Goal: Task Accomplishment & Management: Manage account settings

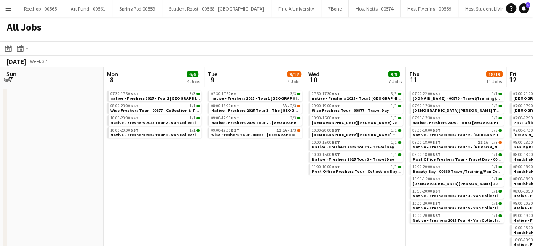
scroll to position [0, 196]
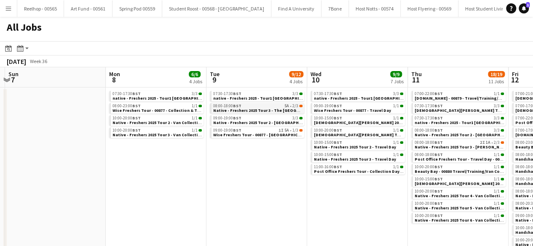
click at [267, 106] on div "08:00-18:00 BST 5A • 2/3" at bounding box center [257, 106] width 89 height 4
click at [256, 118] on div "09:00-19:00 BST 3/3" at bounding box center [257, 118] width 89 height 4
click at [258, 132] on div "09:00-19:00 BST 1I 5A • 1/3" at bounding box center [257, 130] width 89 height 4
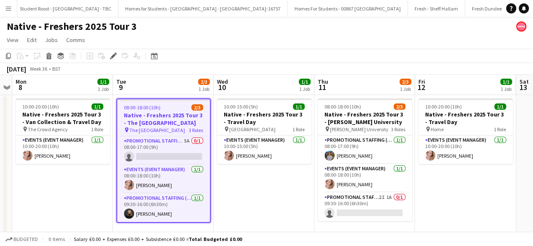
scroll to position [0, 12133]
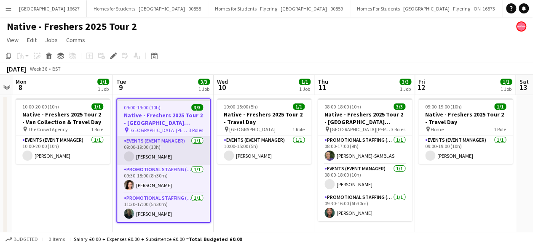
scroll to position [0, 11296]
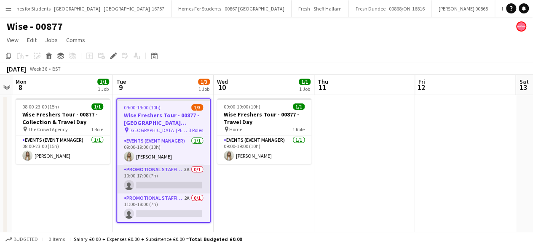
scroll to position [0, 12325]
click at [178, 179] on app-card-role "Promotional Staffing (Brand Ambassadors) 3A 0/1 10:00-17:00 (7h) single-neutral…" at bounding box center [163, 179] width 93 height 29
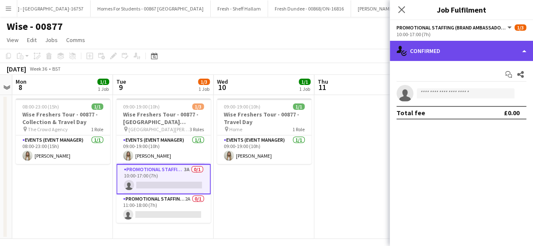
click at [460, 49] on div "single-neutral-actions-check-2 Confirmed" at bounding box center [460, 51] width 143 height 20
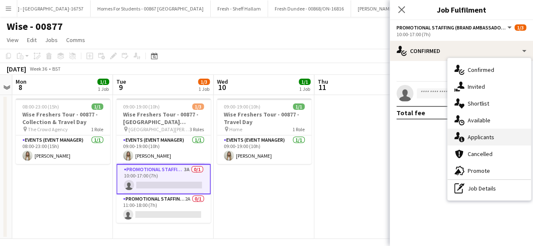
click at [465, 132] on div "single-neutral-actions-information Applicants" at bounding box center [488, 137] width 83 height 17
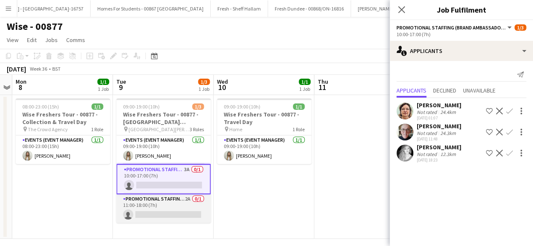
click at [150, 203] on app-card-role "Promotional Staffing (Brand Ambassadors) 2A 0/1 11:00-18:00 (7h) single-neutral…" at bounding box center [163, 209] width 94 height 29
